Goal: Information Seeking & Learning: Learn about a topic

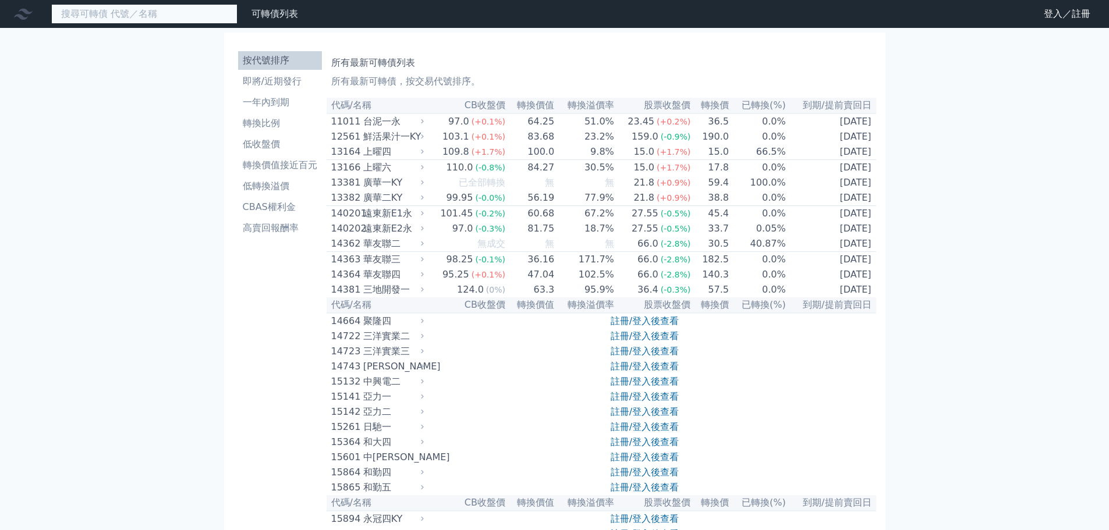
click at [173, 20] on input at bounding box center [144, 14] width 186 height 20
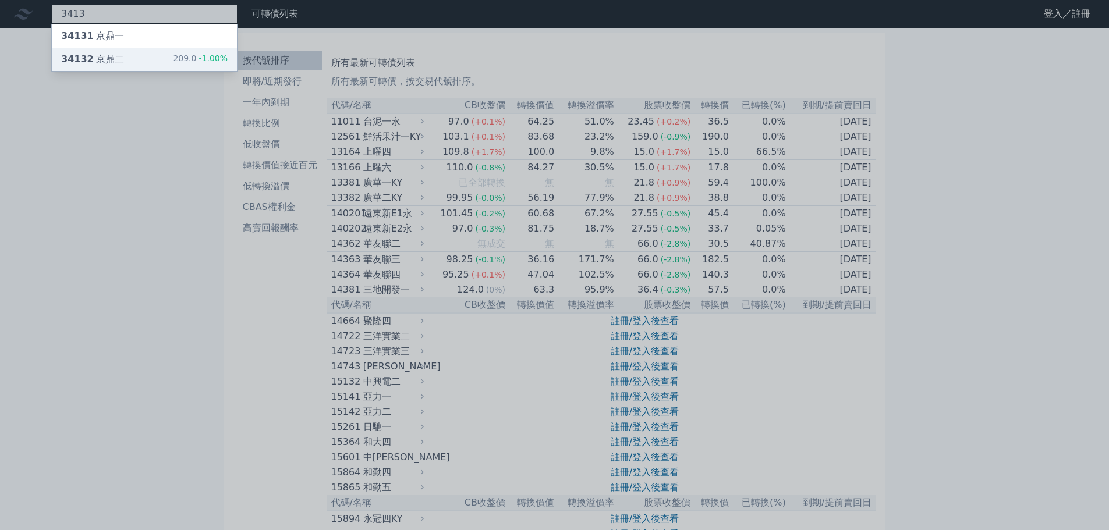
type input "3413"
click at [146, 55] on div "34132 京鼎二 209.0 -1.00%" at bounding box center [144, 59] width 185 height 23
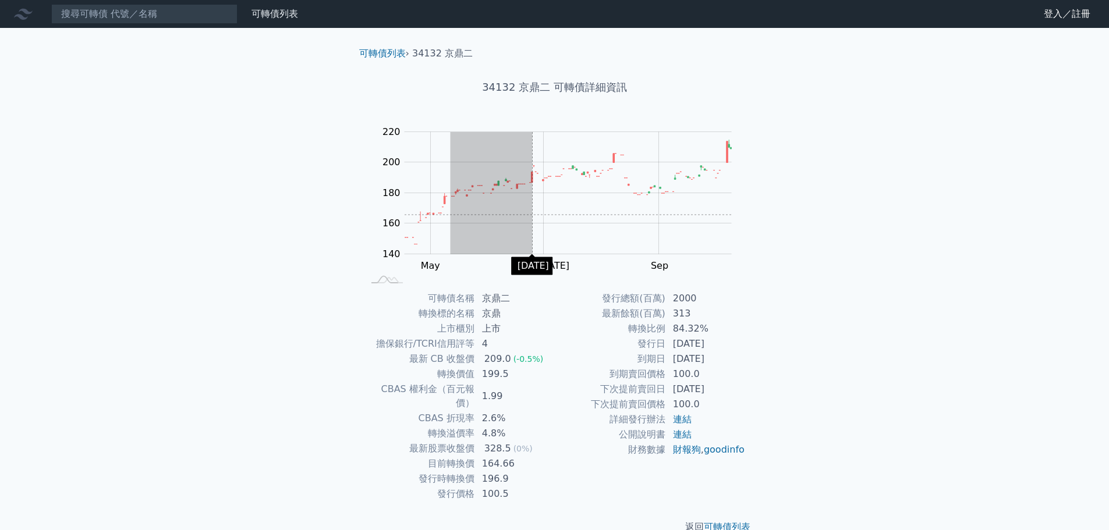
click at [518, 217] on rect "Chart" at bounding box center [568, 193] width 327 height 122
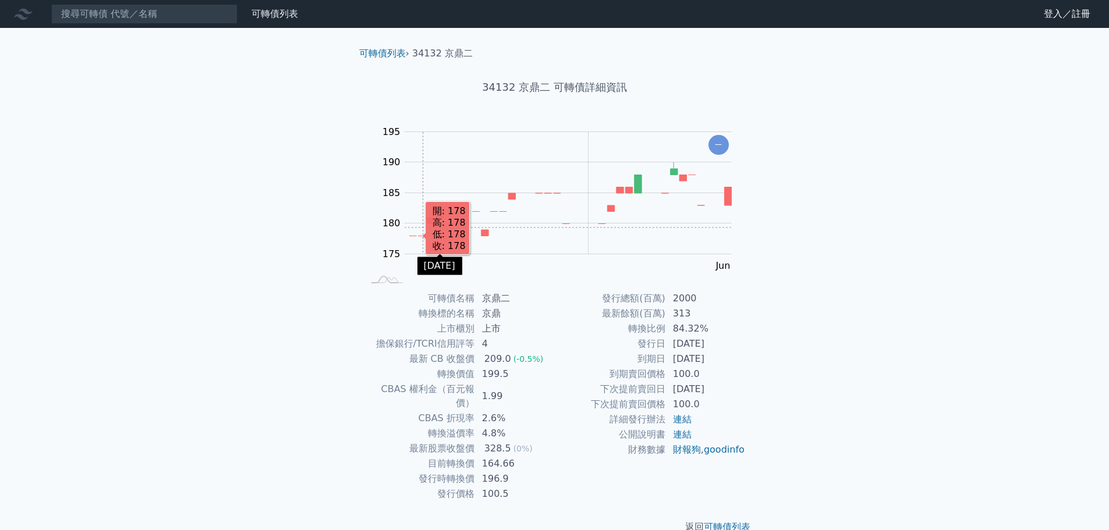
click at [413, 228] on rect "Chart" at bounding box center [568, 193] width 327 height 122
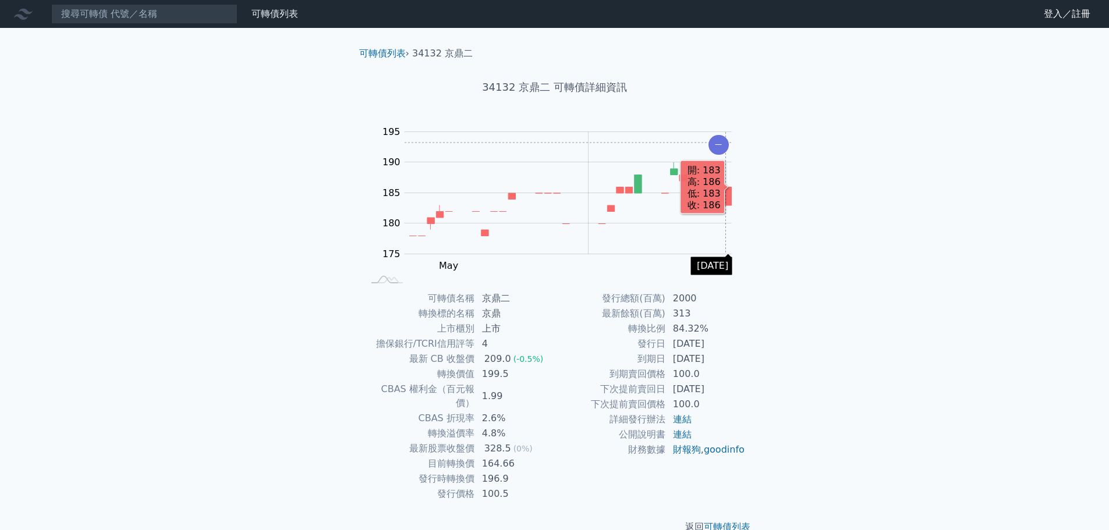
click at [728, 142] on icon "Chart" at bounding box center [718, 145] width 20 height 20
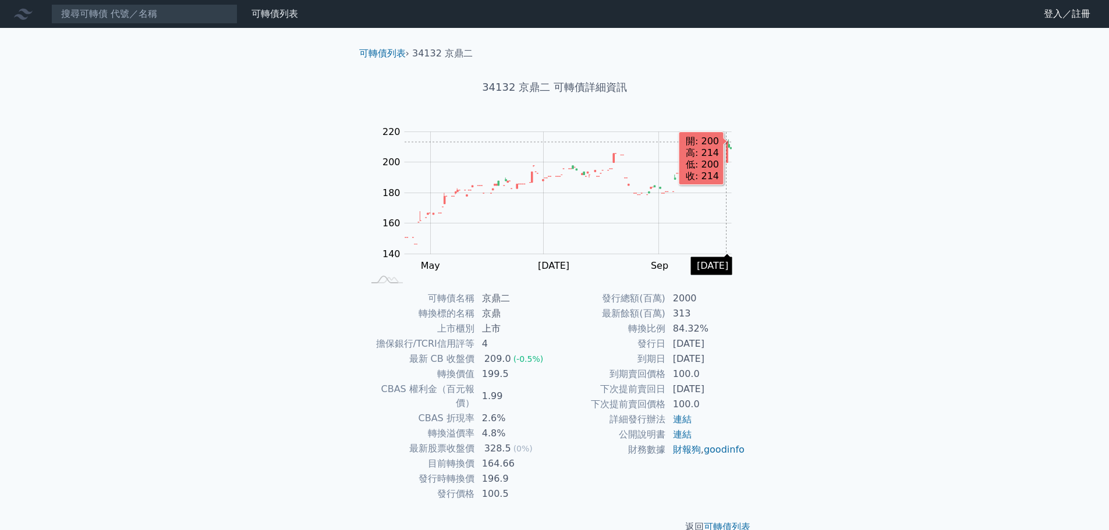
click at [726, 142] on g "Zoom Out" at bounding box center [569, 193] width 328 height 123
click at [725, 142] on rect "Chart" at bounding box center [568, 193] width 327 height 122
click at [384, 283] on rect at bounding box center [387, 280] width 38 height 12
drag, startPoint x: 736, startPoint y: 358, endPoint x: 651, endPoint y: 357, distance: 85.0
click at [651, 357] on tr "到期日 [DATE]" at bounding box center [650, 359] width 191 height 15
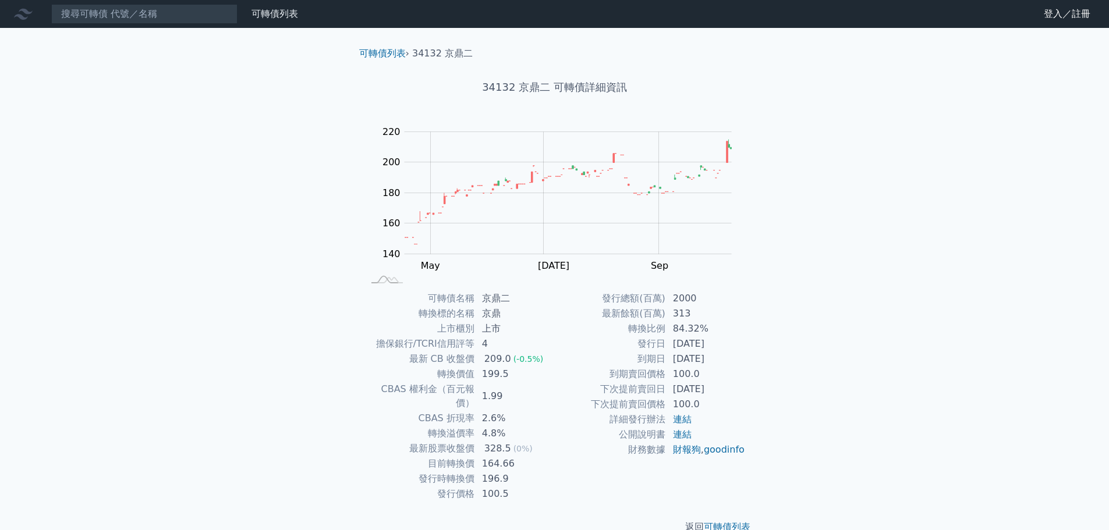
click at [746, 423] on div "可轉債名稱 京鼎二 轉換標的名稱 京鼎 上市櫃別 上市 擔保銀行/TCRI信用評等 4 最新 CB 收盤價 209.0 (-0.5%) 轉換價值 199.5 …" at bounding box center [555, 396] width 410 height 211
drag, startPoint x: 701, startPoint y: 311, endPoint x: 665, endPoint y: 316, distance: 36.5
click at [665, 316] on tr "最新餘額(百萬) 313" at bounding box center [650, 313] width 191 height 15
click at [658, 316] on td "最新餘額(百萬)" at bounding box center [610, 313] width 111 height 15
